Goal: Use online tool/utility: Utilize a website feature to perform a specific function

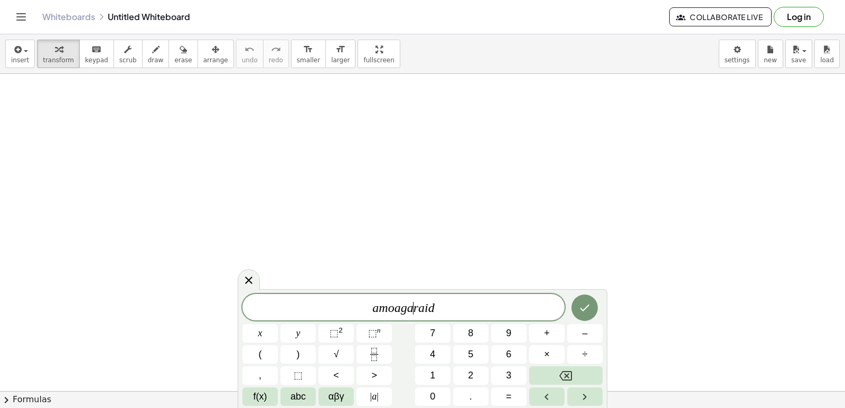
click at [412, 311] on var "a" at bounding box center [410, 308] width 6 height 14
click at [503, 305] on span "a m o ​ r a i d" at bounding box center [403, 308] width 322 height 15
click at [731, 55] on body "Graspable Math Activities Get Started Activity Bank Assigned Work Classes White…" at bounding box center [422, 204] width 845 height 408
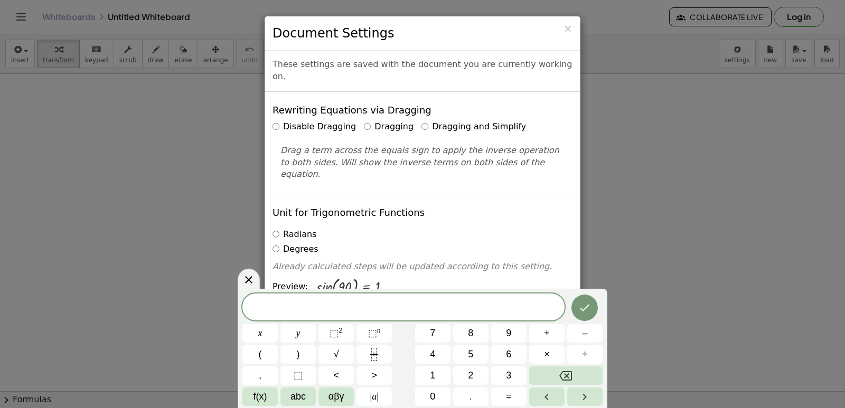
drag, startPoint x: 730, startPoint y: 54, endPoint x: 786, endPoint y: 271, distance: 224.3
click at [786, 271] on div "× Document Settings These settings are saved with the document you are currentl…" at bounding box center [422, 204] width 845 height 408
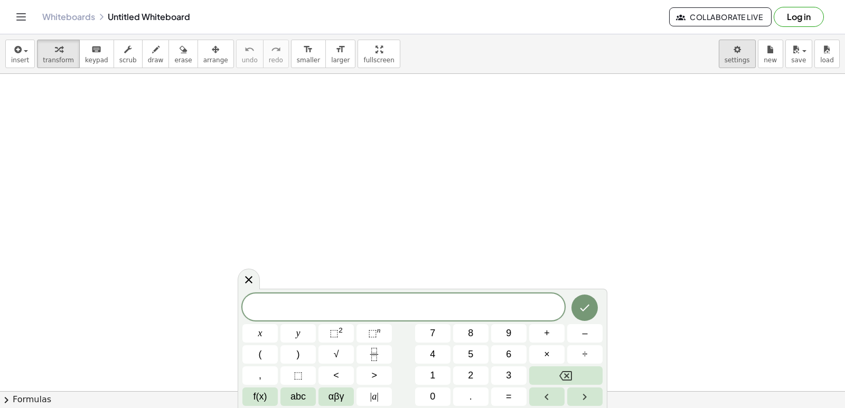
click at [743, 66] on body "Graspable Math Activities Get Started Activity Bank Assigned Work Classes White…" at bounding box center [422, 204] width 845 height 408
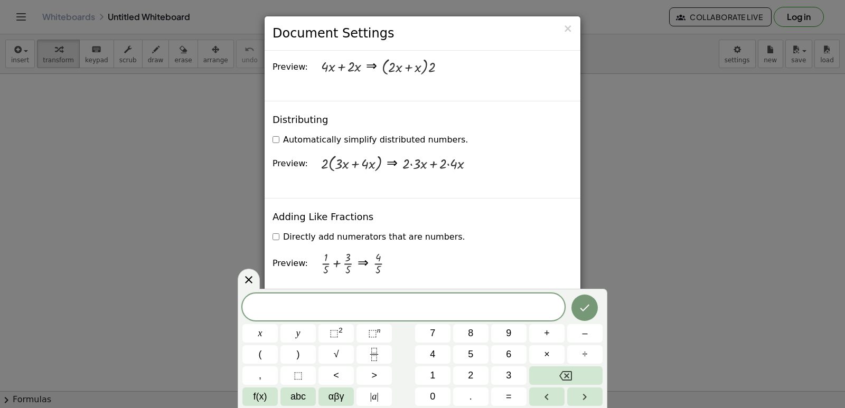
scroll to position [792, 0]
click at [326, 308] on span at bounding box center [403, 308] width 322 height 16
click at [700, 171] on div "× Document Settings These settings are saved with the document you are currentl…" at bounding box center [422, 204] width 845 height 408
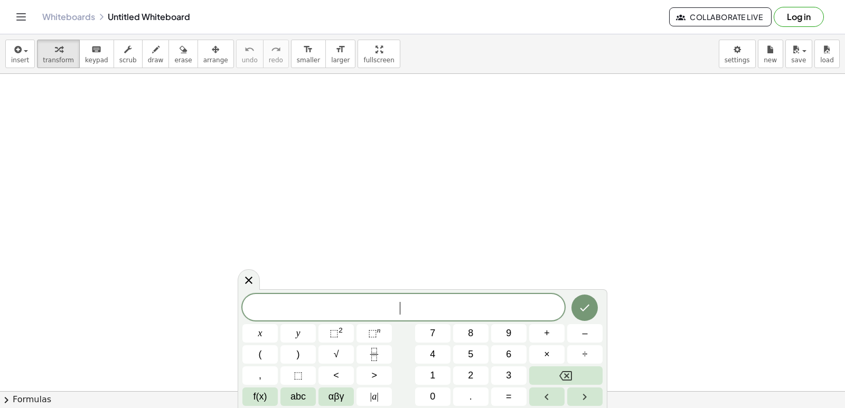
drag, startPoint x: 410, startPoint y: 298, endPoint x: 409, endPoint y: 313, distance: 14.8
click at [409, 313] on div "​" at bounding box center [403, 307] width 322 height 26
click at [435, 338] on button "7" at bounding box center [432, 333] width 35 height 18
click at [271, 337] on button "x" at bounding box center [259, 333] width 35 height 18
click at [541, 322] on div "7 x ​ x y ⬚ 2 ⬚ n 7 8 9 + – ( ) √ 4 5 6 × ÷ , ⬚ < > 1 2 3 f(x) abc αβγ | a | 0 …" at bounding box center [422, 350] width 360 height 112
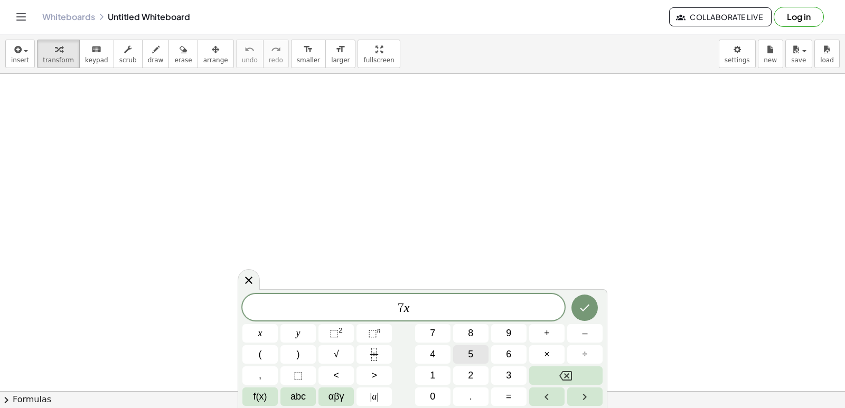
click at [460, 355] on button "5" at bounding box center [470, 354] width 35 height 18
click at [508, 392] on span "=" at bounding box center [509, 397] width 6 height 14
click at [594, 337] on button "–" at bounding box center [584, 333] width 35 height 18
click at [478, 375] on button "2" at bounding box center [470, 376] width 35 height 18
click at [501, 374] on button "3" at bounding box center [508, 376] width 35 height 18
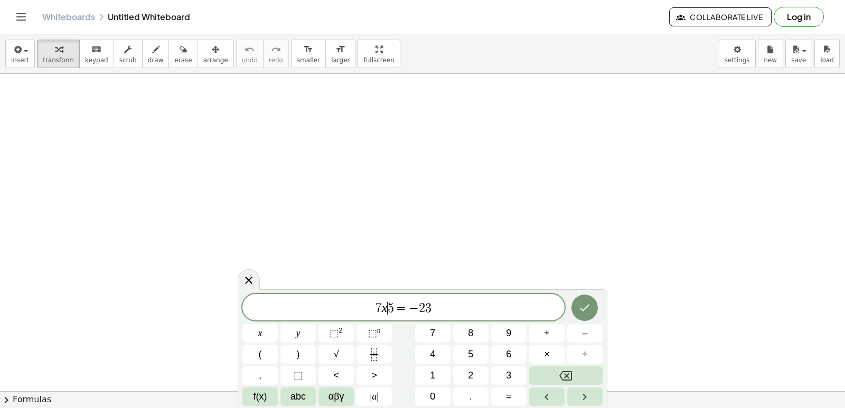
drag, startPoint x: 388, startPoint y: 306, endPoint x: 410, endPoint y: 315, distance: 24.6
click at [384, 310] on var "x" at bounding box center [385, 308] width 6 height 14
drag, startPoint x: 384, startPoint y: 306, endPoint x: 393, endPoint y: 304, distance: 9.2
drag, startPoint x: 383, startPoint y: 307, endPoint x: 595, endPoint y: 335, distance: 213.0
click at [504, 317] on div "7 x 5 = − 2 3 ​" at bounding box center [403, 307] width 322 height 26
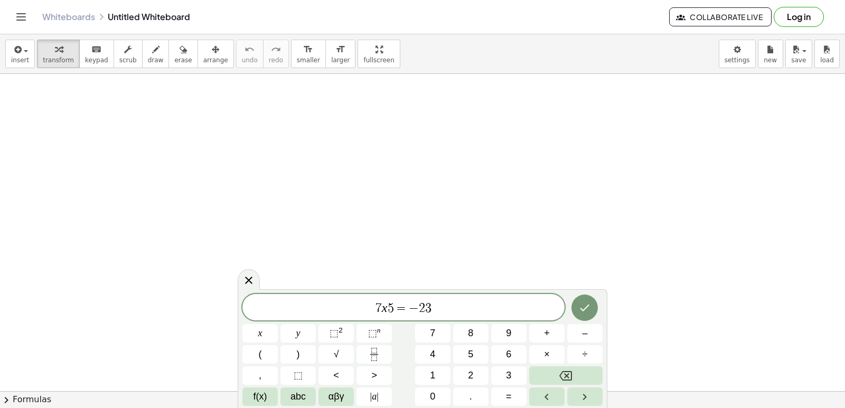
click at [742, 68] on div "insert select one: Math Expression Function Text Youtube Video Graphing Geometr…" at bounding box center [422, 54] width 845 height 40
click at [749, 55] on body "Graspable Math Activities Get Started Activity Bank Assigned Work Classes White…" at bounding box center [422, 204] width 845 height 408
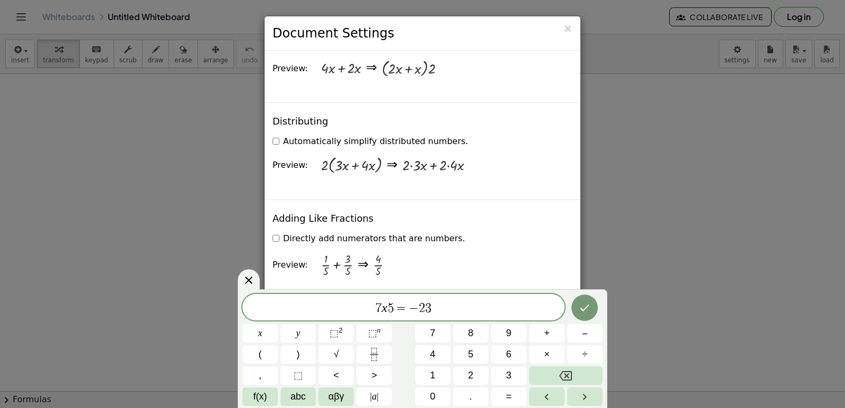
click at [419, 136] on label "Automatically simplify distributed numbers." at bounding box center [370, 142] width 195 height 12
click at [281, 136] on label "Automatically simplify distributed numbers." at bounding box center [370, 142] width 195 height 12
drag, startPoint x: 669, startPoint y: 176, endPoint x: 676, endPoint y: 181, distance: 8.5
click at [669, 179] on div "× Document Settings These settings are saved with the document you are currentl…" at bounding box center [422, 204] width 845 height 408
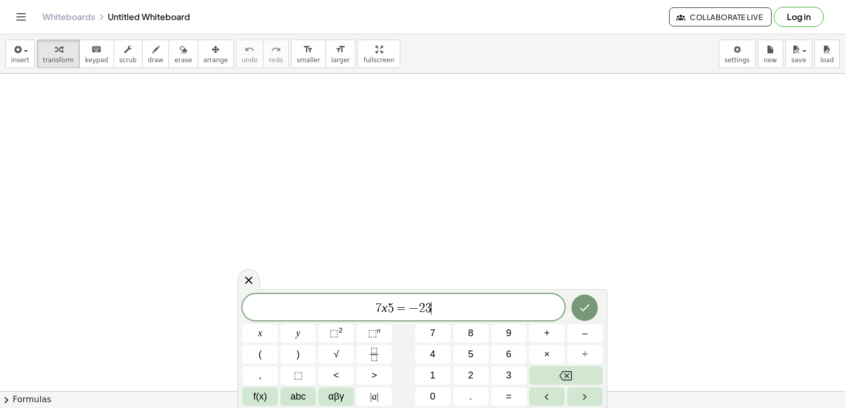
drag, startPoint x: 501, startPoint y: 295, endPoint x: 531, endPoint y: 216, distance: 84.3
click at [530, 217] on body "Graspable Math Activities Get Started Activity Bank Assigned Work Classes White…" at bounding box center [422, 204] width 845 height 408
drag, startPoint x: 570, startPoint y: 125, endPoint x: 570, endPoint y: 134, distance: 9.0
drag, startPoint x: 570, startPoint y: 134, endPoint x: 586, endPoint y: 142, distance: 17.5
